Goal: Complete application form

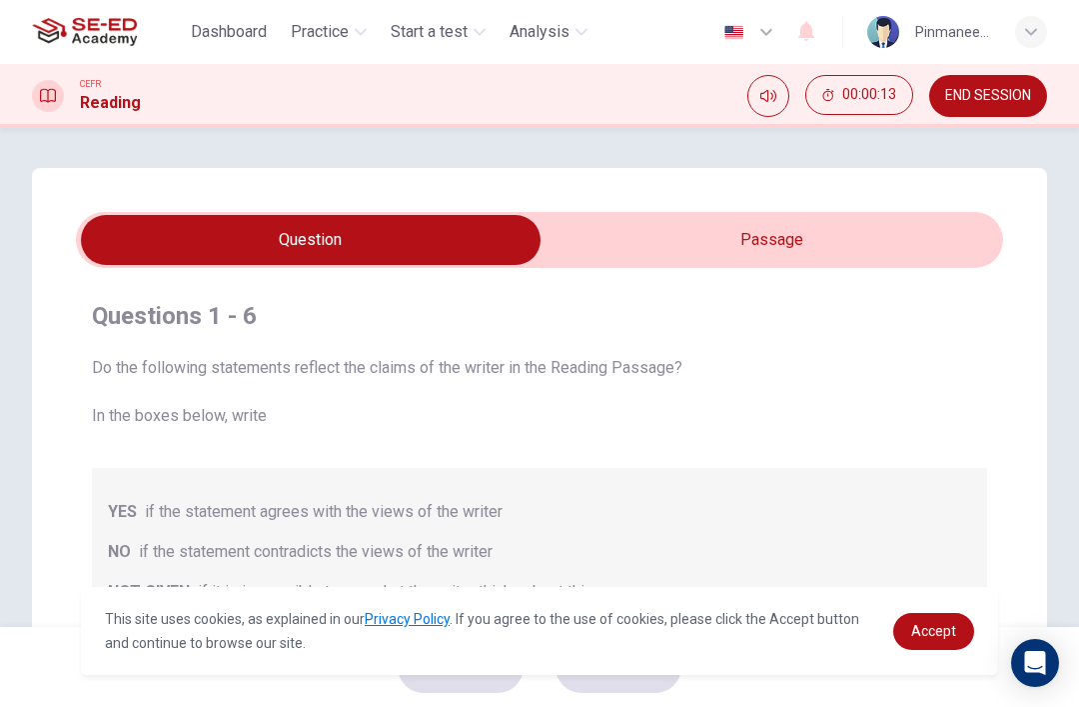
click at [909, 236] on input "checkbox" at bounding box center [310, 240] width 1391 height 50
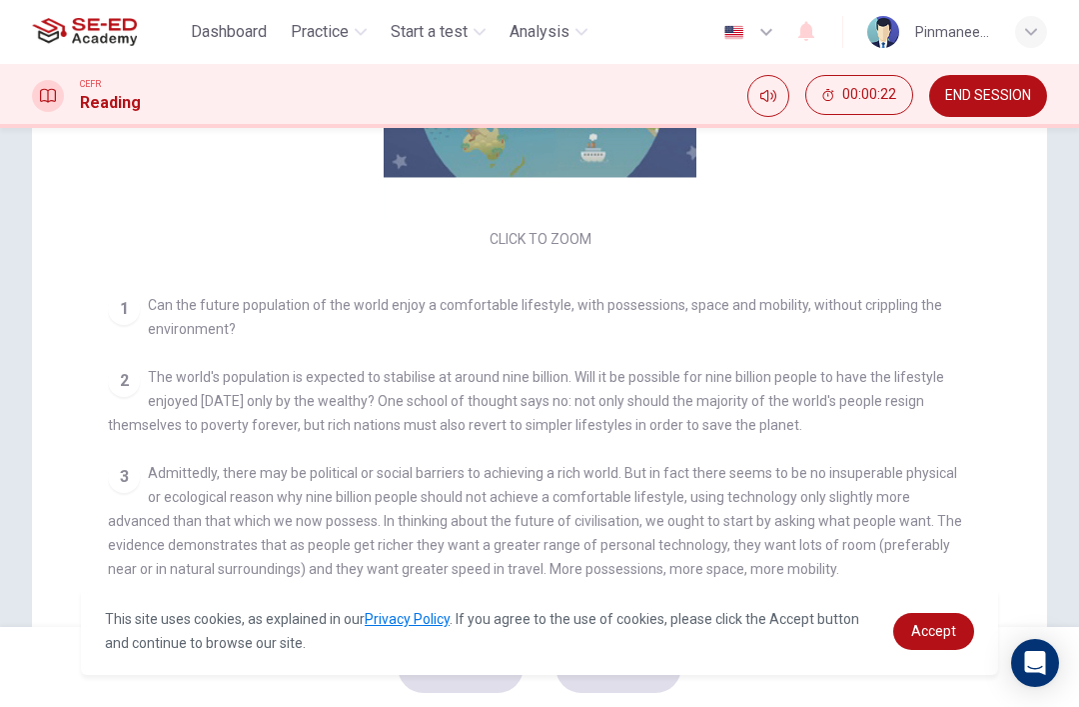
click at [994, 115] on button "END SESSION" at bounding box center [988, 96] width 118 height 42
click at [1028, 93] on span "END SESSION" at bounding box center [988, 96] width 86 height 16
click at [1016, 96] on span "END SESSION" at bounding box center [988, 96] width 86 height 16
click at [1005, 98] on span "END SESSION" at bounding box center [988, 96] width 86 height 16
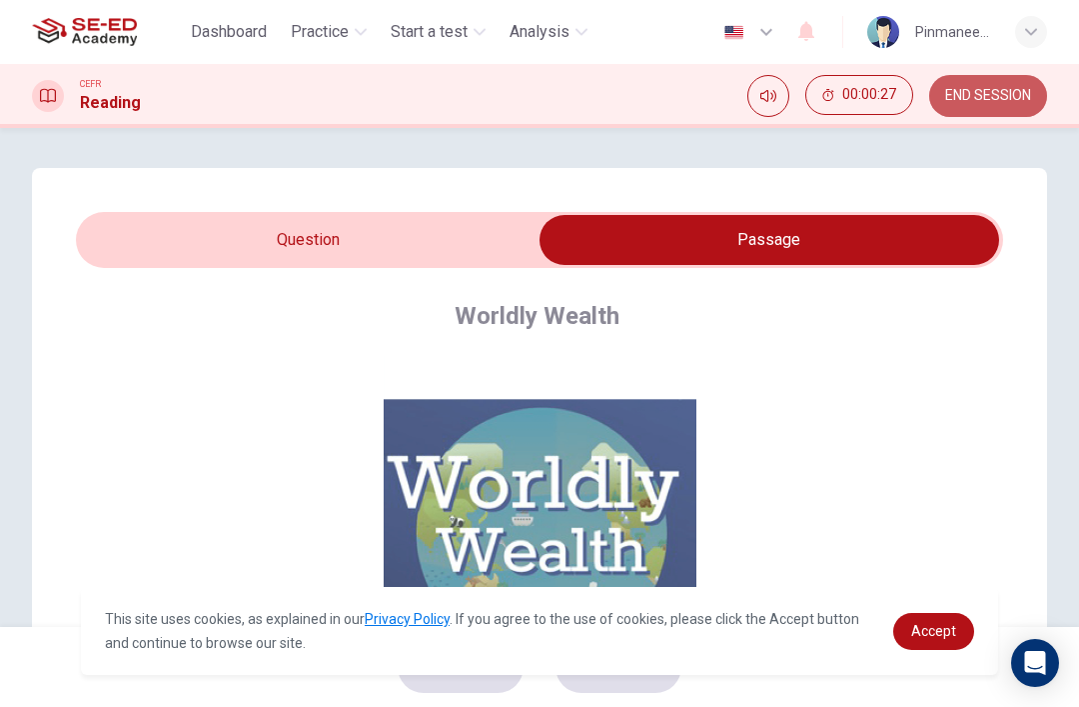
click at [973, 99] on span "END SESSION" at bounding box center [988, 96] width 86 height 16
click at [982, 99] on span "END SESSION" at bounding box center [988, 96] width 86 height 16
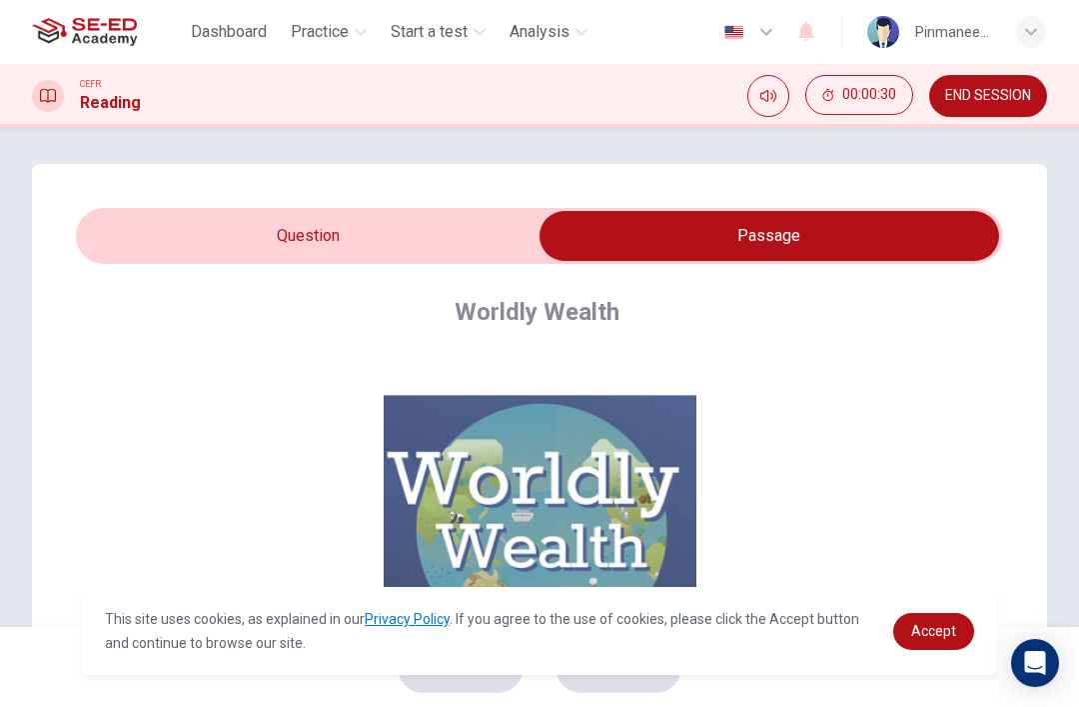
scroll to position [3, 0]
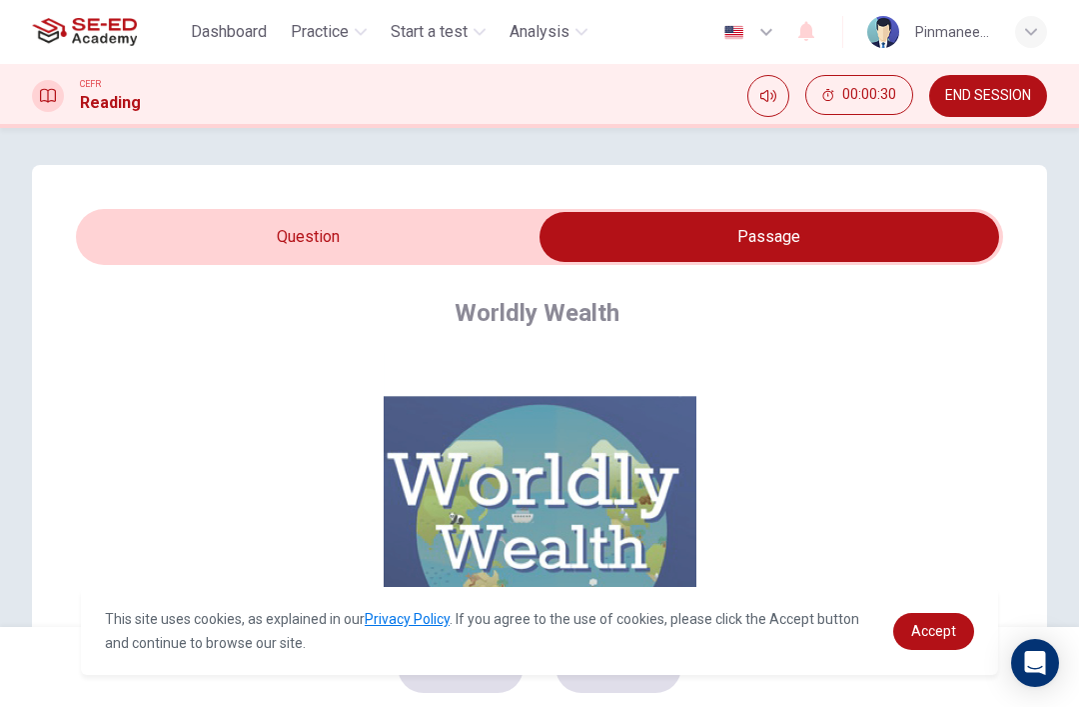
click at [876, 304] on div "Worldly Wealth" at bounding box center [553, 313] width 890 height 32
click at [876, 300] on div "Worldly Wealth" at bounding box center [553, 313] width 890 height 32
click at [1000, 86] on button "END SESSION" at bounding box center [988, 96] width 118 height 42
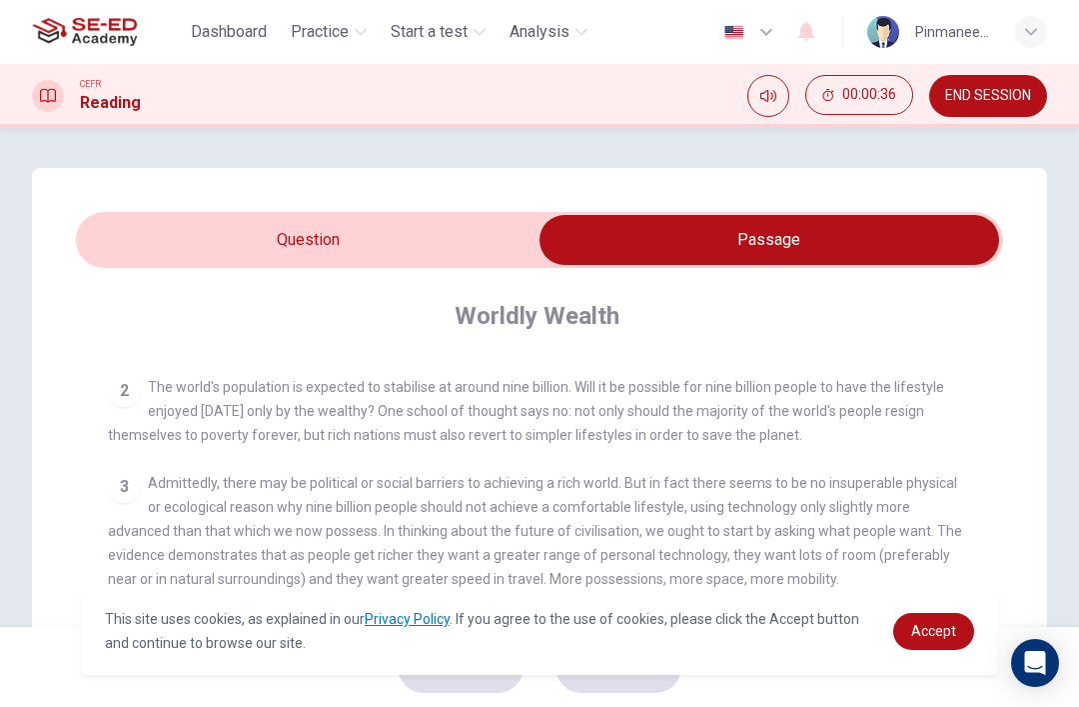
scroll to position [0, 0]
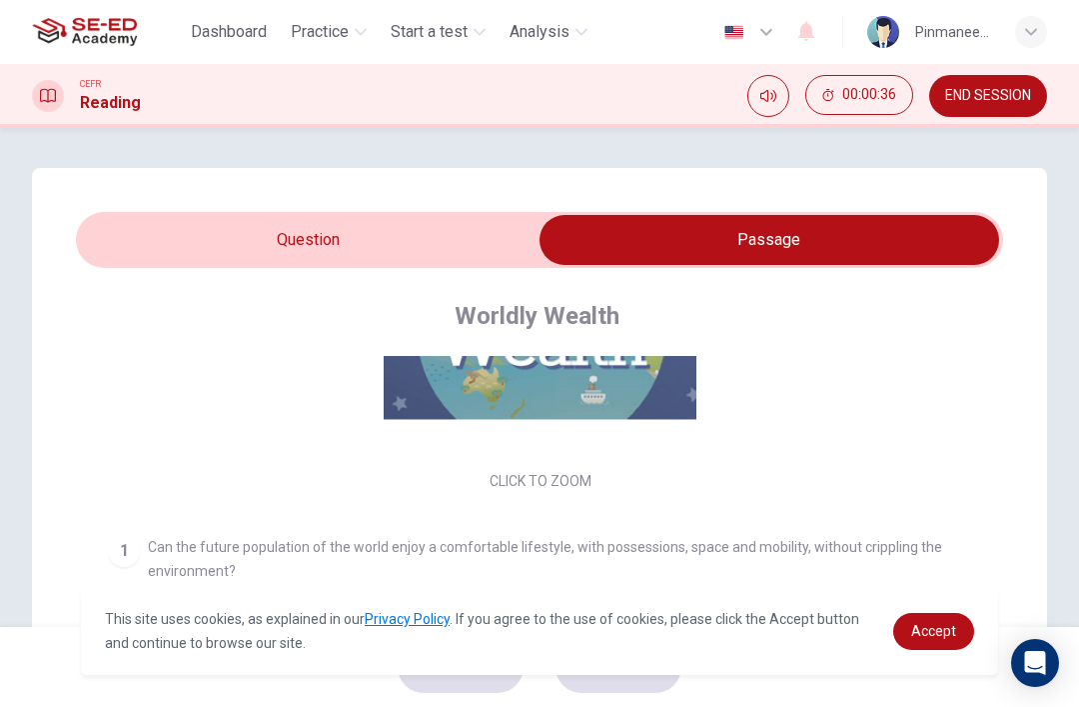
click at [486, 233] on input "checkbox" at bounding box center [769, 240] width 1391 height 50
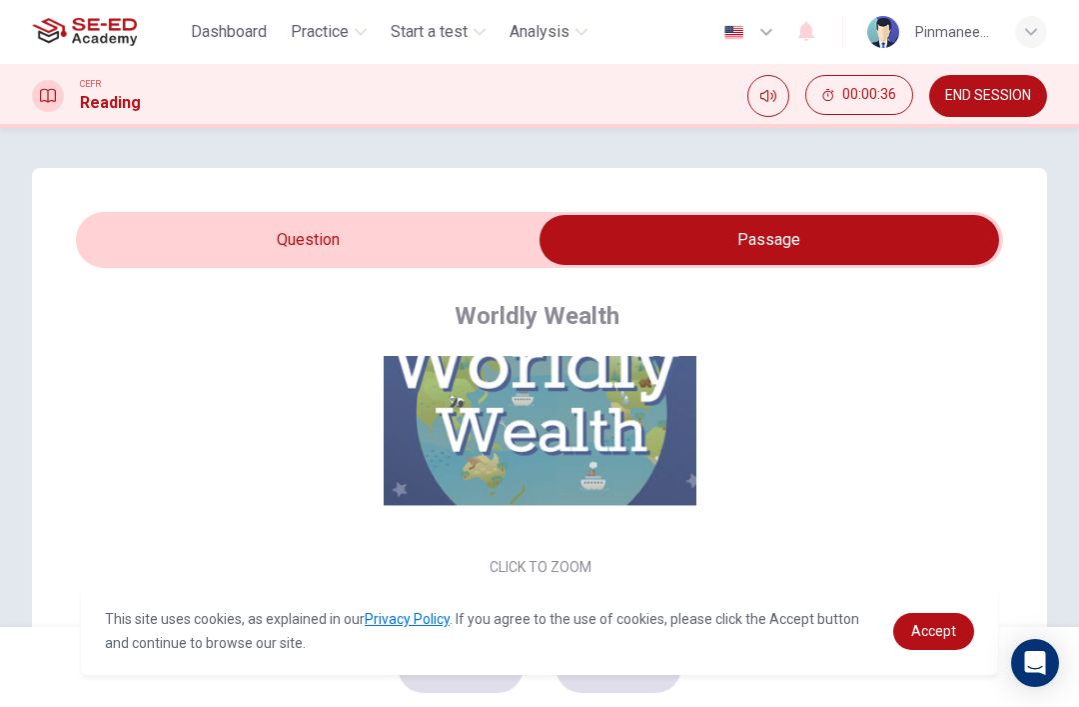
checkbox input "false"
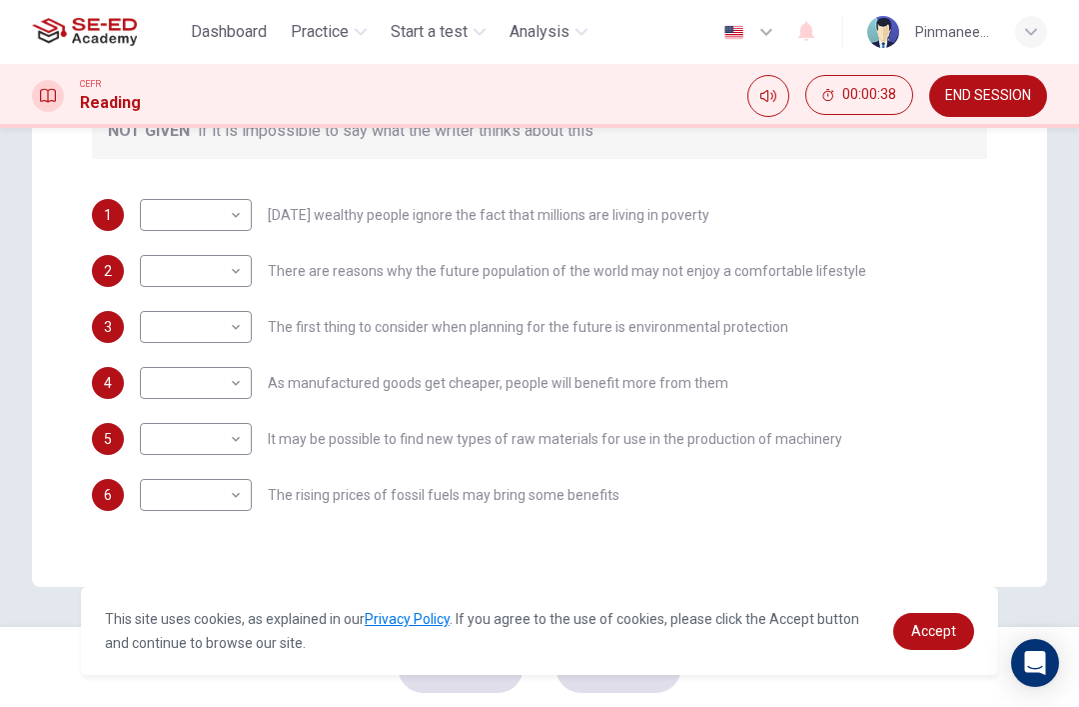
click at [991, 99] on span "END SESSION" at bounding box center [988, 96] width 86 height 16
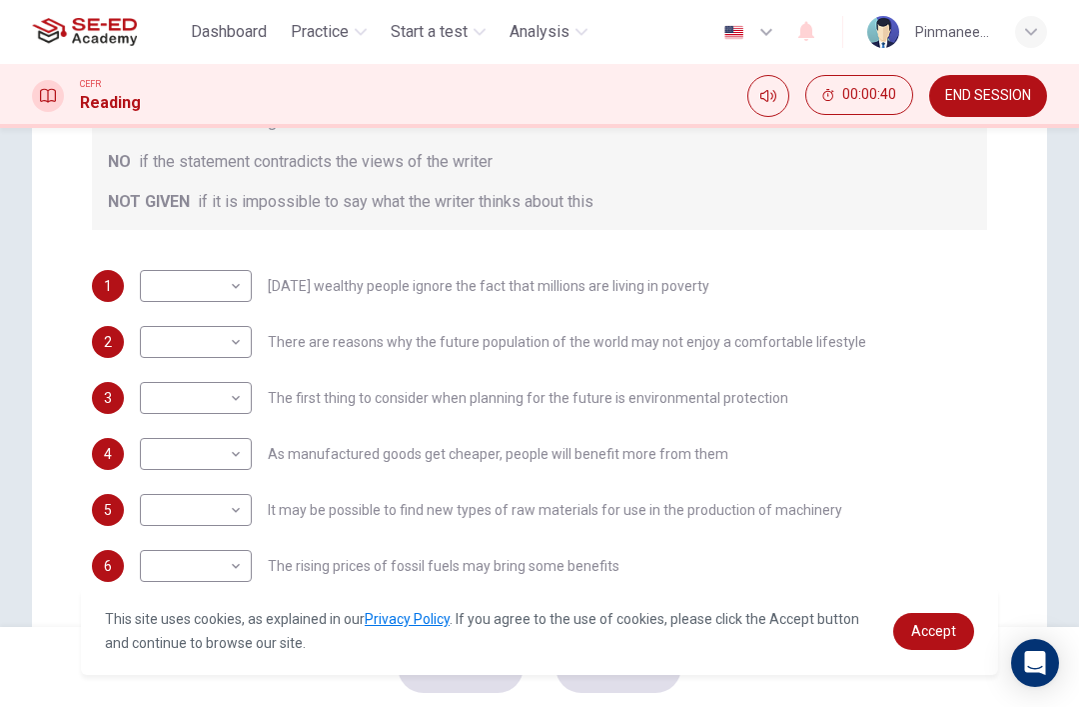
scroll to position [386, 0]
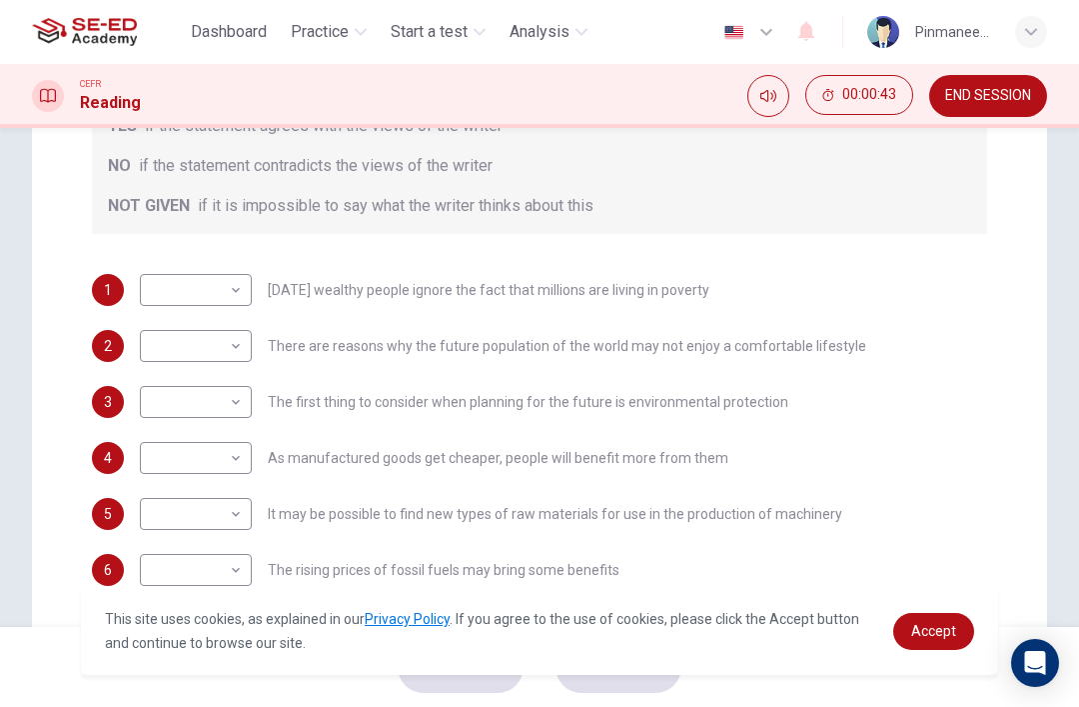
click at [192, 301] on body "This site uses cookies, as explained in our Privacy Policy . If you agree to th…" at bounding box center [539, 353] width 1079 height 707
click at [237, 328] on li "YES" at bounding box center [196, 322] width 112 height 32
type input "YES"
click at [264, 359] on div "​ ​ There are reasons why the future population of the world may not enjoy a co…" at bounding box center [503, 346] width 727 height 32
click at [243, 338] on body "This site uses cookies, as explained in our Privacy Policy . If you agree to th…" at bounding box center [539, 353] width 1079 height 707
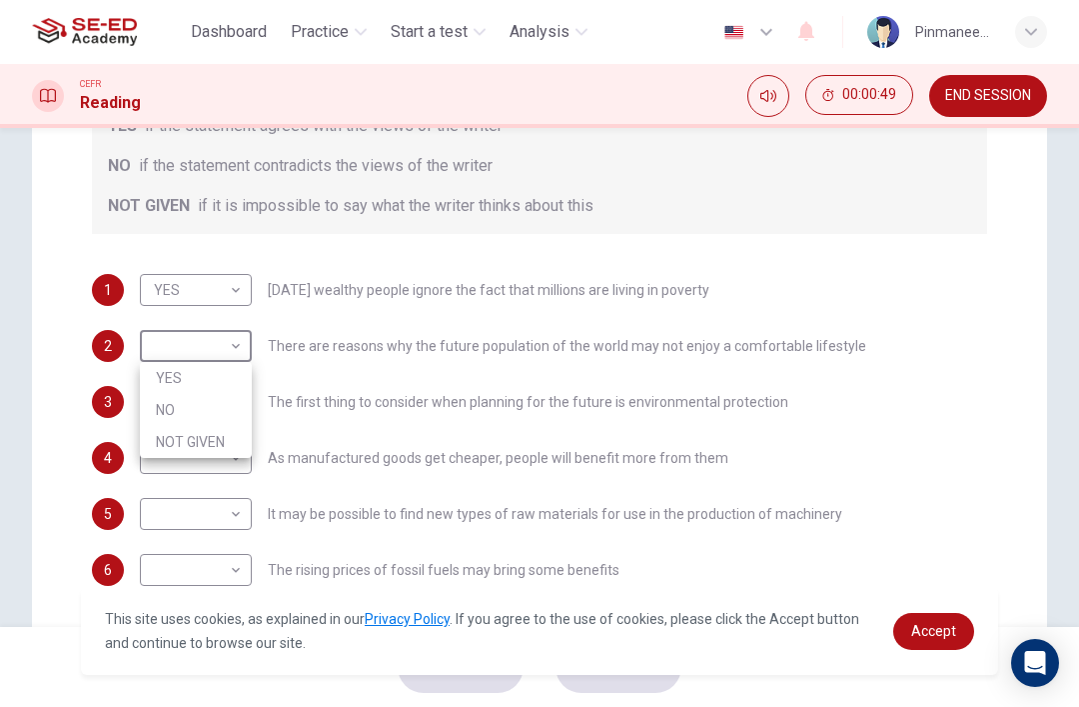
click at [227, 420] on li "NO" at bounding box center [196, 410] width 112 height 32
type input "NO"
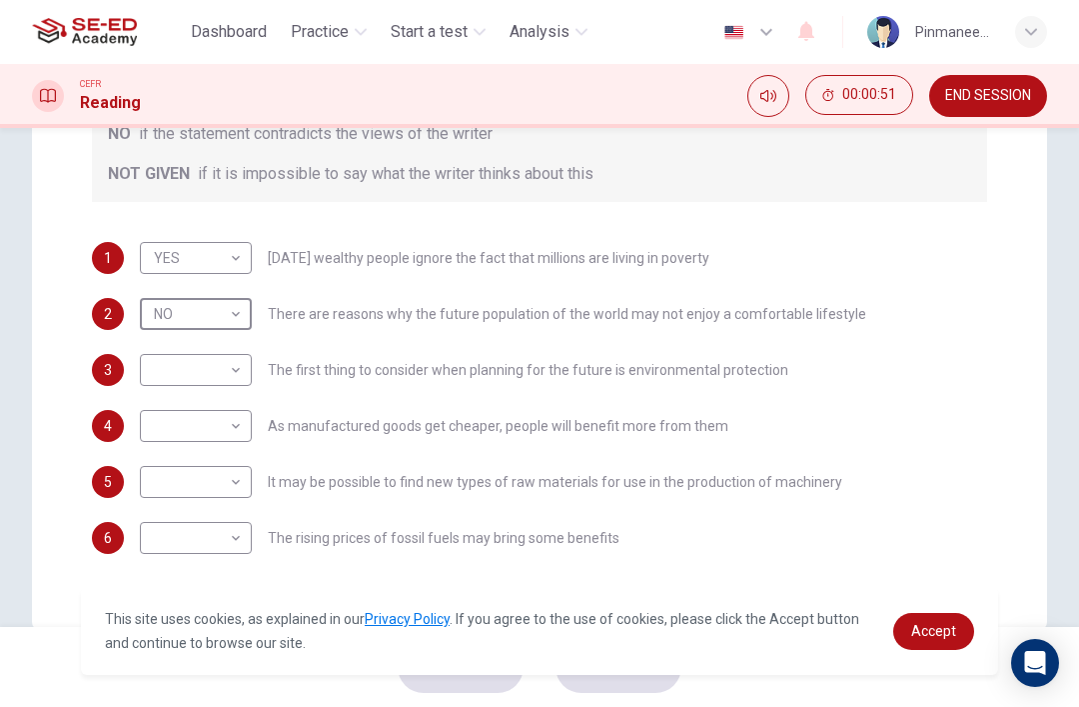
click at [243, 358] on body "This site uses cookies, as explained in our Privacy Policy . If you agree to th…" at bounding box center [539, 353] width 1079 height 707
click at [223, 437] on li "NO" at bounding box center [196, 434] width 112 height 32
click at [223, 436] on li "NOT GIVEN" at bounding box center [196, 431] width 84 height 18
type input "NOT GIVEN"
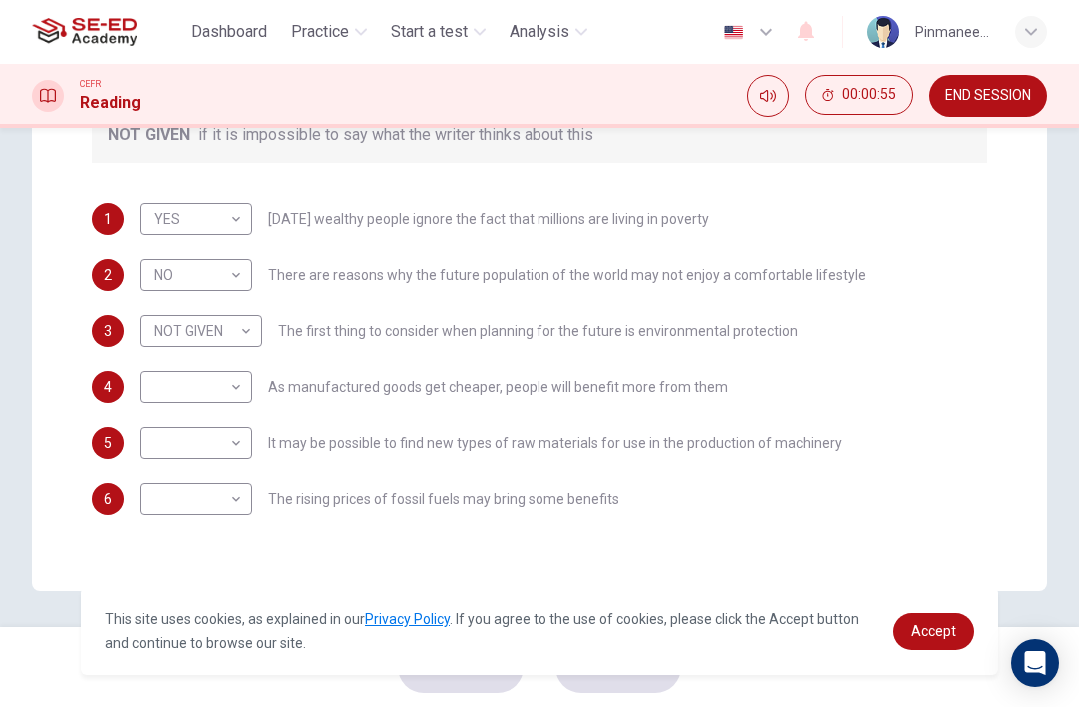
click at [238, 383] on body "This site uses cookies, as explained in our Privacy Policy . If you agree to th…" at bounding box center [539, 353] width 1079 height 707
click at [235, 388] on div at bounding box center [539, 353] width 1079 height 707
click at [237, 386] on body "This site uses cookies, as explained in our Privacy Policy . If you agree to th…" at bounding box center [539, 353] width 1079 height 707
click at [202, 482] on li "NOT GIVEN" at bounding box center [196, 483] width 112 height 32
type input "NOT GIVEN"
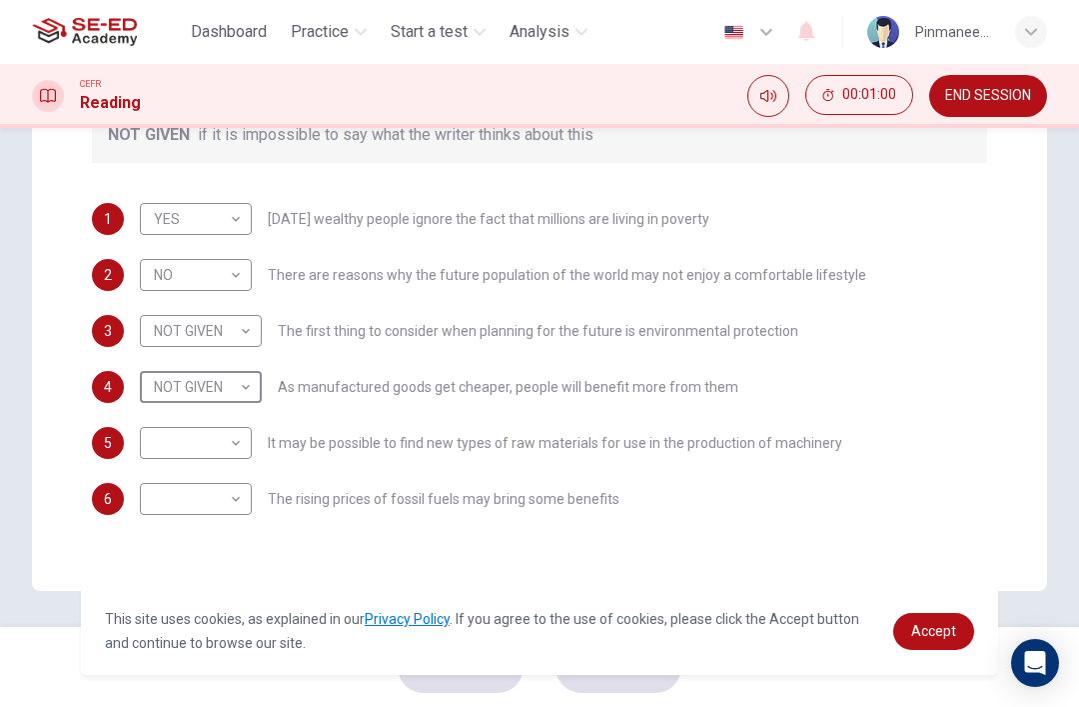
click at [205, 444] on body "This site uses cookies, as explained in our Privacy Policy . If you agree to th…" at bounding box center [539, 353] width 1079 height 707
click at [206, 478] on li "YES" at bounding box center [196, 475] width 112 height 32
type input "YES"
click at [196, 517] on body "This site uses cookies, as explained in our Privacy Policy . If you agree to th…" at bounding box center [539, 353] width 1079 height 707
click at [194, 571] on li "NO" at bounding box center [196, 563] width 112 height 32
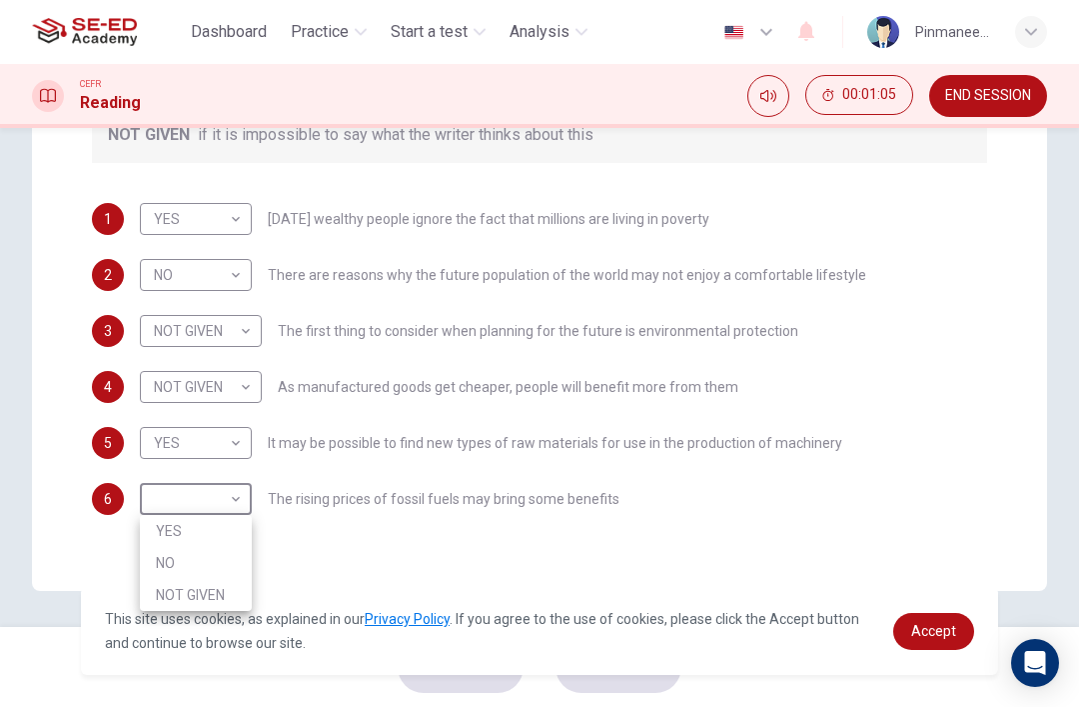
type input "NO"
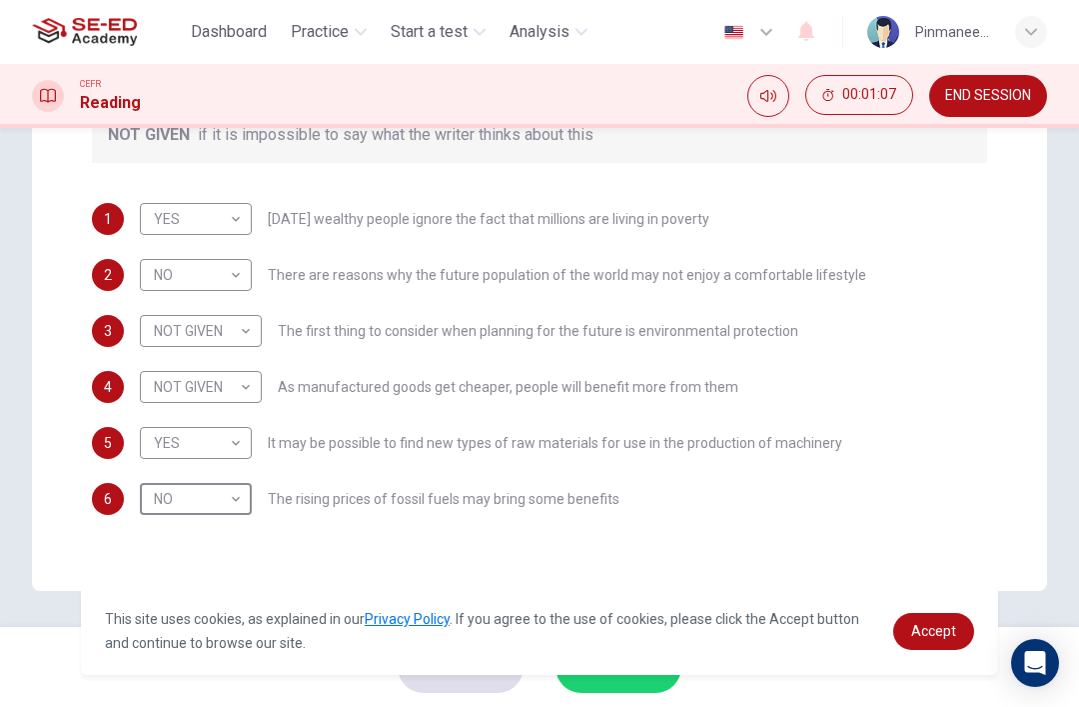
click at [1012, 101] on span "END SESSION" at bounding box center [988, 96] width 86 height 16
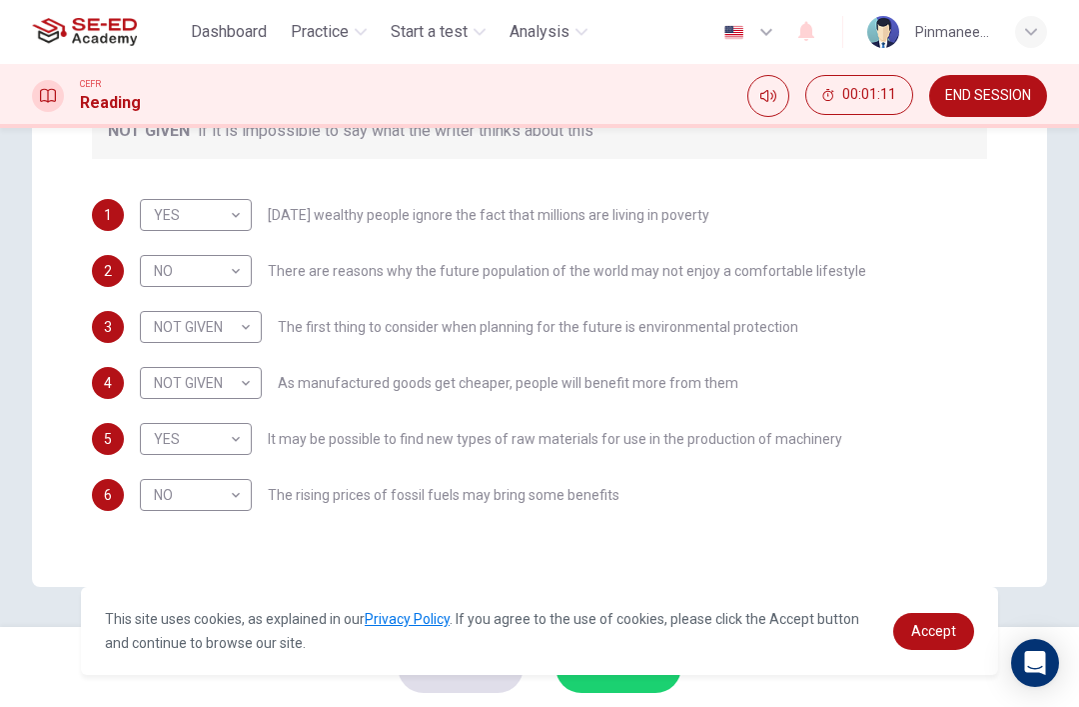
scroll to position [461, 0]
click at [927, 613] on link "Accept" at bounding box center [933, 631] width 81 height 37
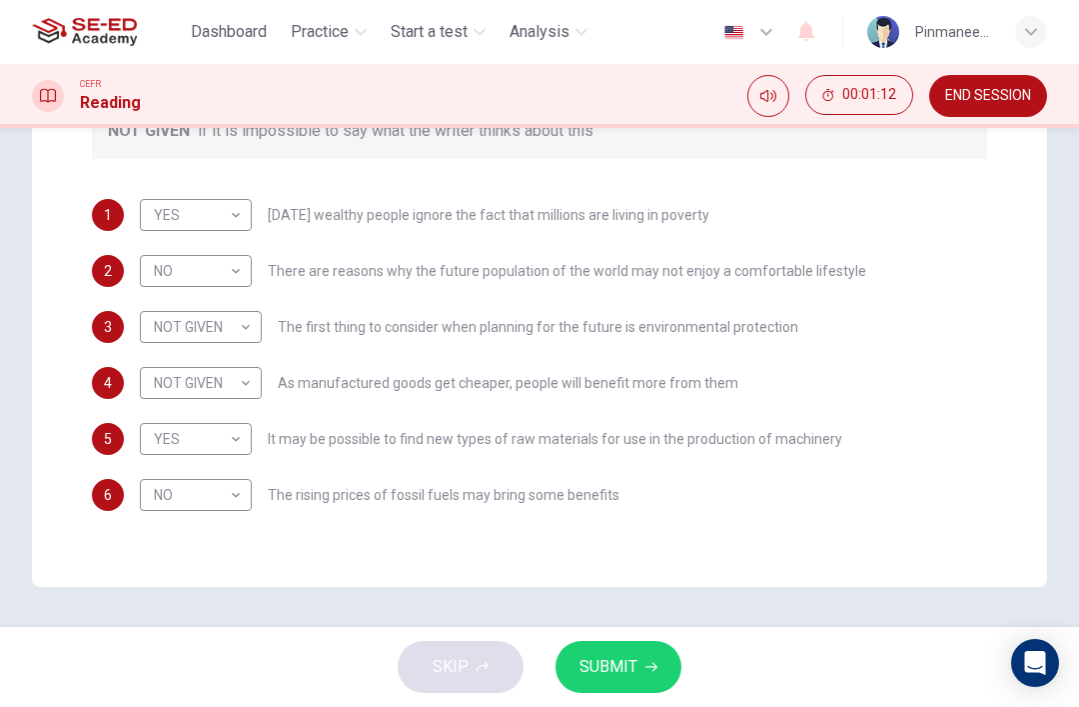
click at [653, 692] on button "SUBMIT" at bounding box center [619, 667] width 126 height 52
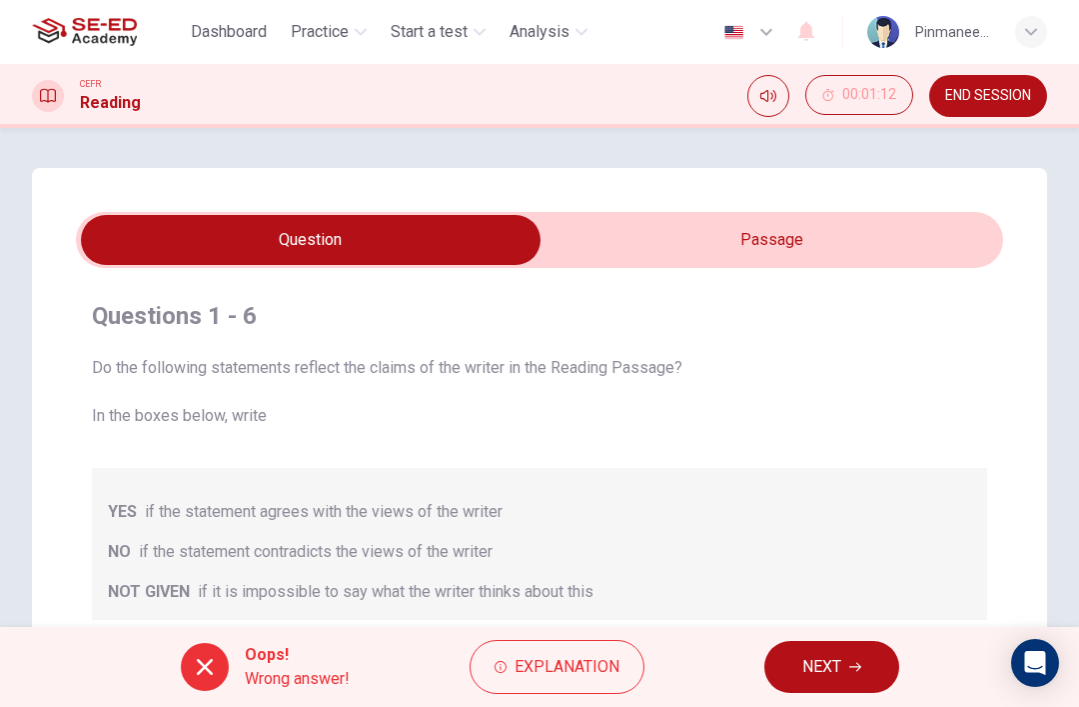
scroll to position [0, 0]
click at [979, 114] on button "END SESSION" at bounding box center [988, 96] width 118 height 42
click at [989, 96] on span "END SESSION" at bounding box center [988, 96] width 86 height 16
click at [980, 91] on span "END SESSION" at bounding box center [988, 96] width 86 height 16
click at [977, 83] on button "END SESSION" at bounding box center [988, 96] width 118 height 42
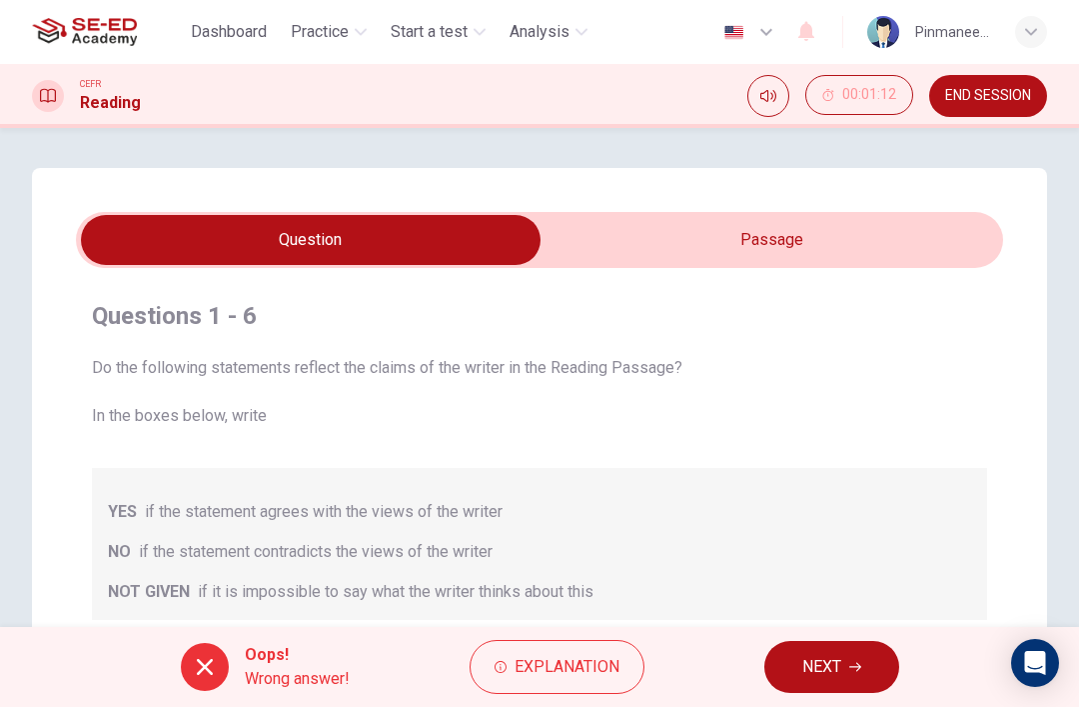
click at [977, 82] on button "END SESSION" at bounding box center [988, 96] width 118 height 42
click at [968, 91] on span "END SESSION" at bounding box center [988, 96] width 86 height 16
click at [974, 92] on span "END SESSION" at bounding box center [988, 96] width 86 height 16
